Goal: Task Accomplishment & Management: Manage account settings

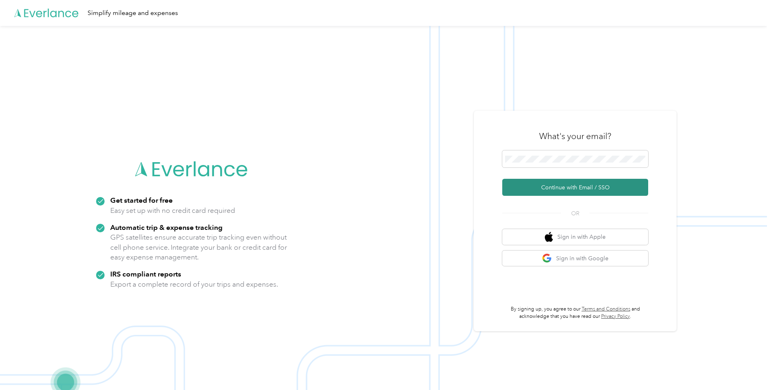
click at [570, 187] on button "Continue with Email / SSO" at bounding box center [575, 187] width 146 height 17
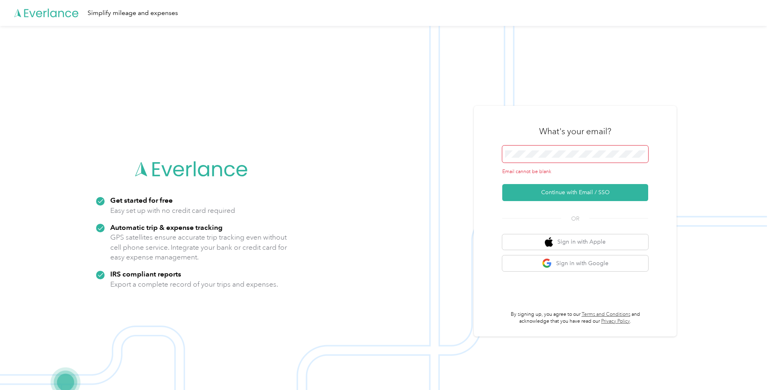
click at [565, 148] on span at bounding box center [575, 154] width 146 height 17
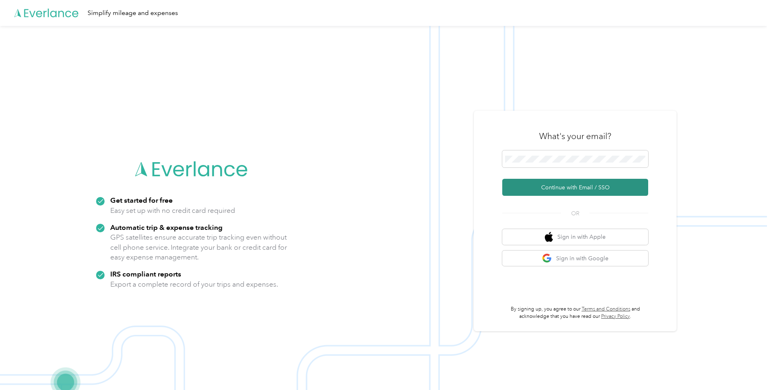
click at [543, 183] on button "Continue with Email / SSO" at bounding box center [575, 187] width 146 height 17
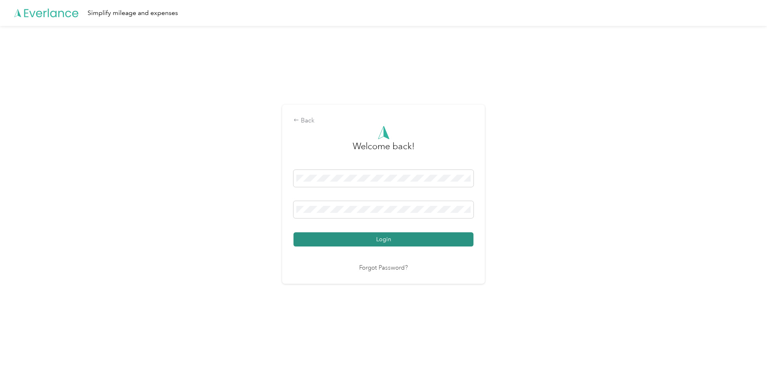
click at [414, 240] on button "Login" at bounding box center [384, 239] width 180 height 14
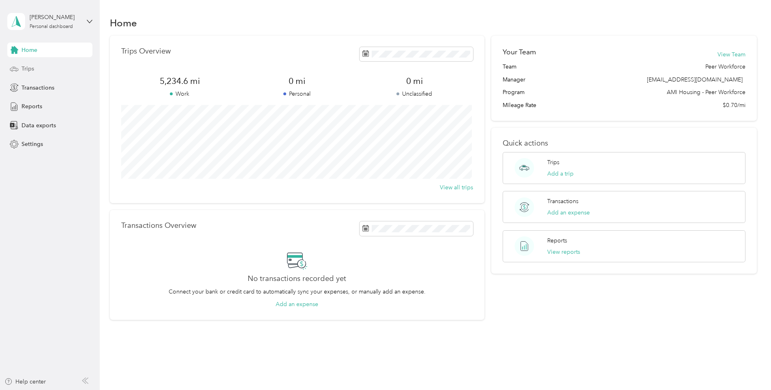
click at [47, 70] on div "Trips" at bounding box center [49, 69] width 85 height 15
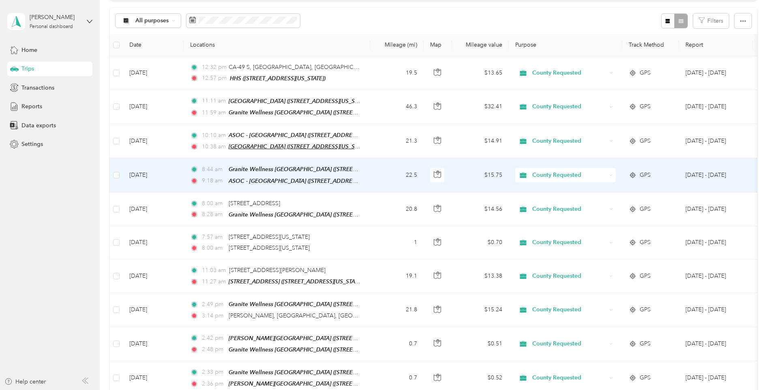
scroll to position [162, 0]
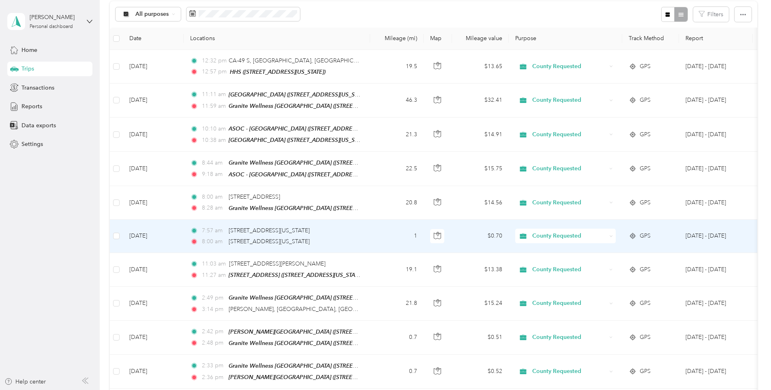
click at [382, 237] on td "1" at bounding box center [397, 236] width 54 height 33
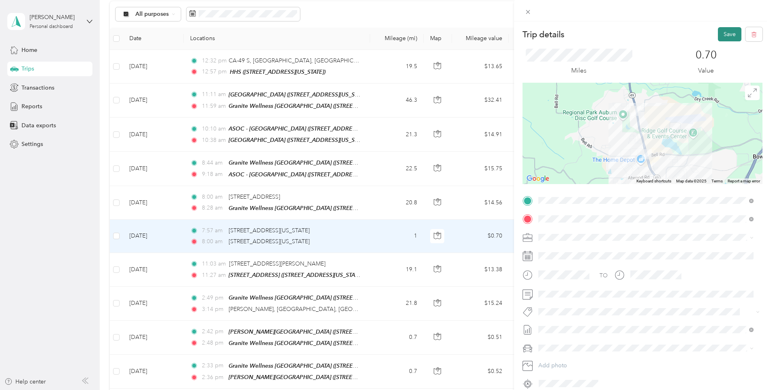
click at [722, 30] on button "Save" at bounding box center [730, 34] width 24 height 14
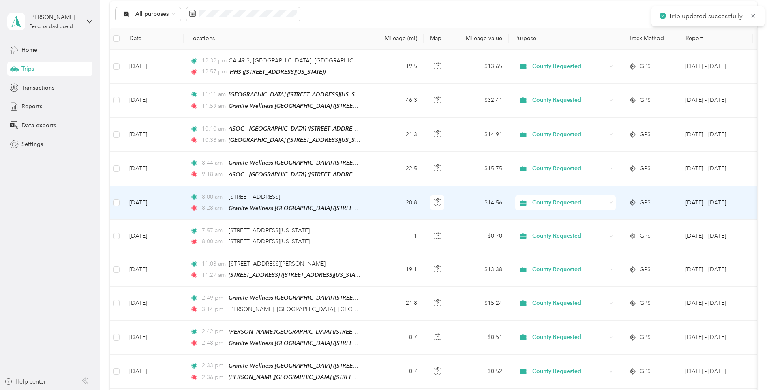
click at [381, 197] on td "20.8" at bounding box center [397, 203] width 54 height 34
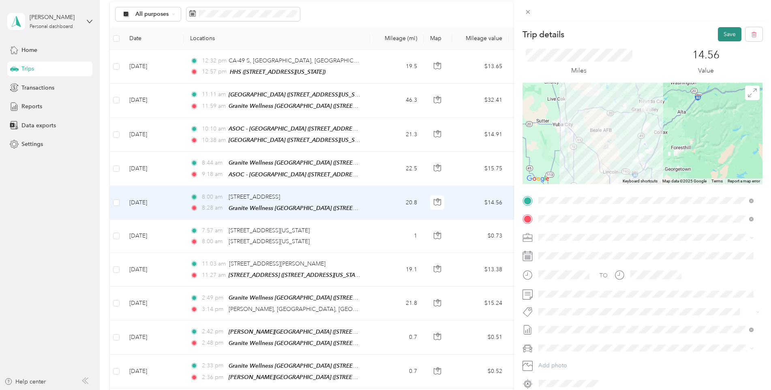
click at [720, 35] on button "Save" at bounding box center [730, 34] width 24 height 14
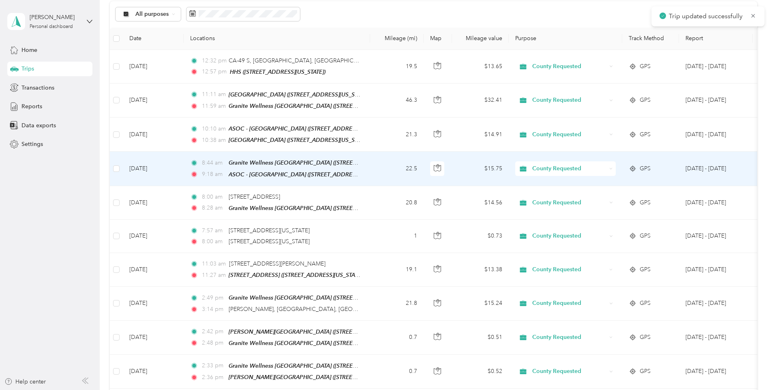
click at [367, 171] on td "8:44 am [GEOGRAPHIC_DATA] ([STREET_ADDRESS][US_STATE]) 9:18 am ASOC - [GEOGRAPH…" at bounding box center [277, 169] width 187 height 34
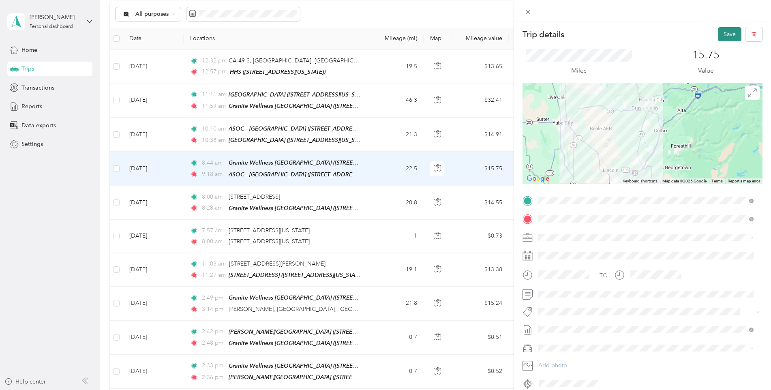
click at [724, 33] on button "Save" at bounding box center [730, 34] width 24 height 14
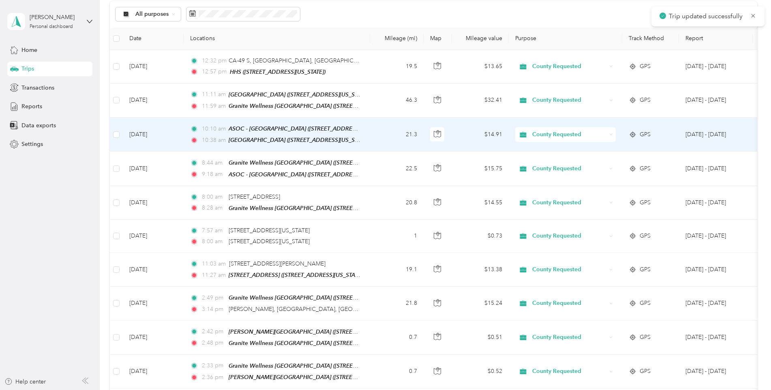
click at [371, 136] on td "21.3" at bounding box center [397, 135] width 54 height 34
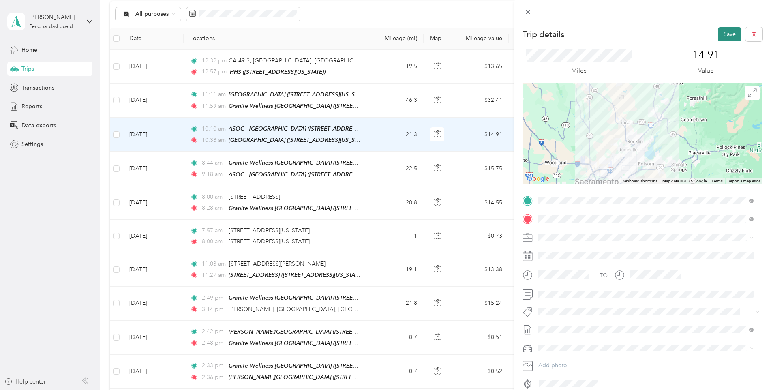
click at [727, 35] on button "Save" at bounding box center [730, 34] width 24 height 14
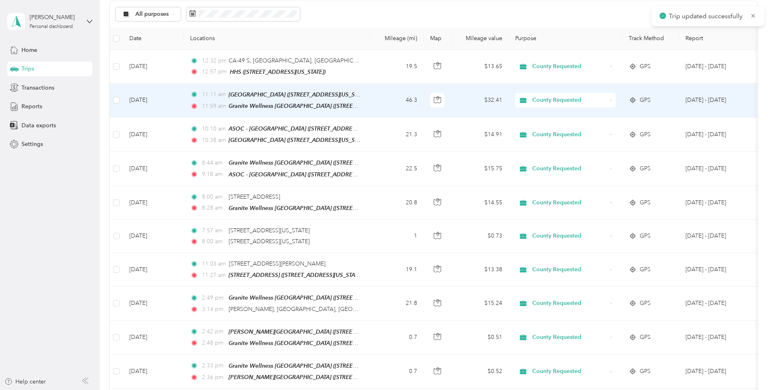
click at [376, 111] on td "46.3" at bounding box center [397, 101] width 54 height 34
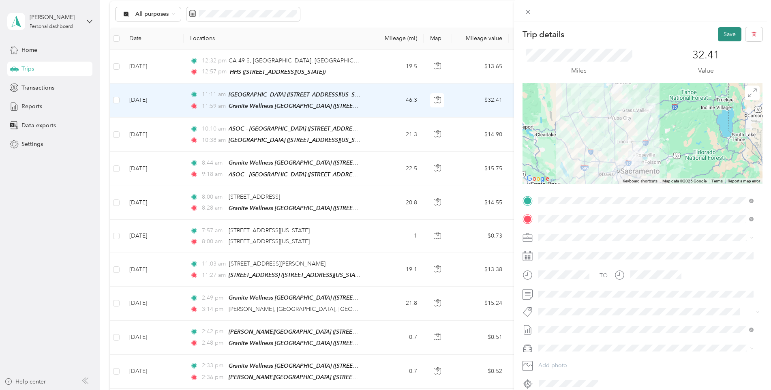
click at [720, 36] on button "Save" at bounding box center [730, 34] width 24 height 14
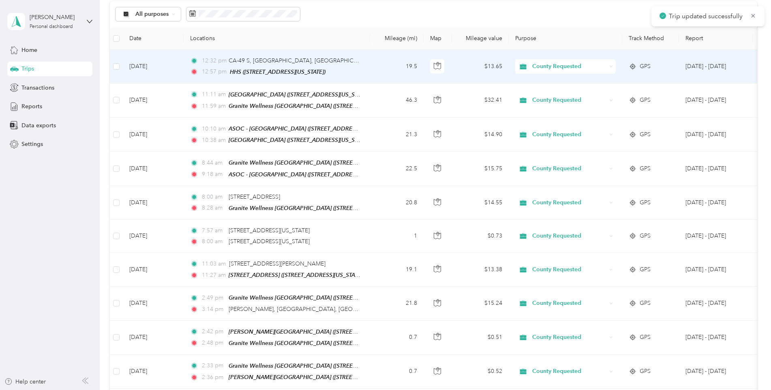
click at [364, 64] on td "12:32 pm CA-[GEOGRAPHIC_DATA], [GEOGRAPHIC_DATA] 12:57 pm HHS ([STREET_ADDRESS]…" at bounding box center [277, 67] width 187 height 34
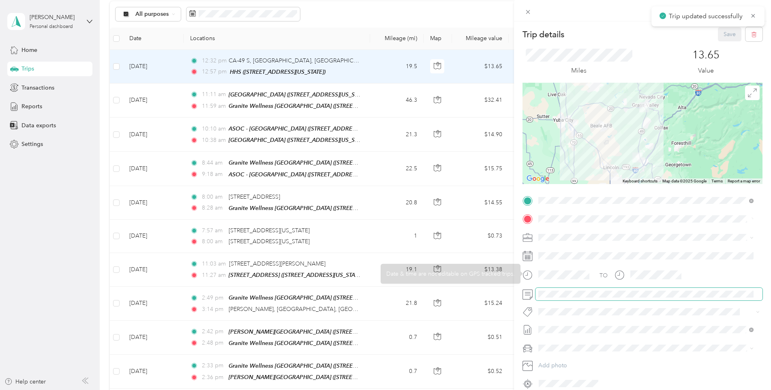
click at [555, 298] on span at bounding box center [649, 294] width 227 height 13
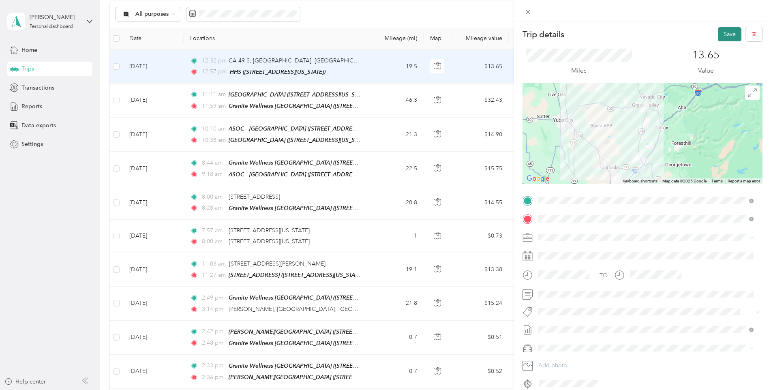
click at [724, 33] on button "Save" at bounding box center [730, 34] width 24 height 14
